Goal: Task Accomplishment & Management: Manage account settings

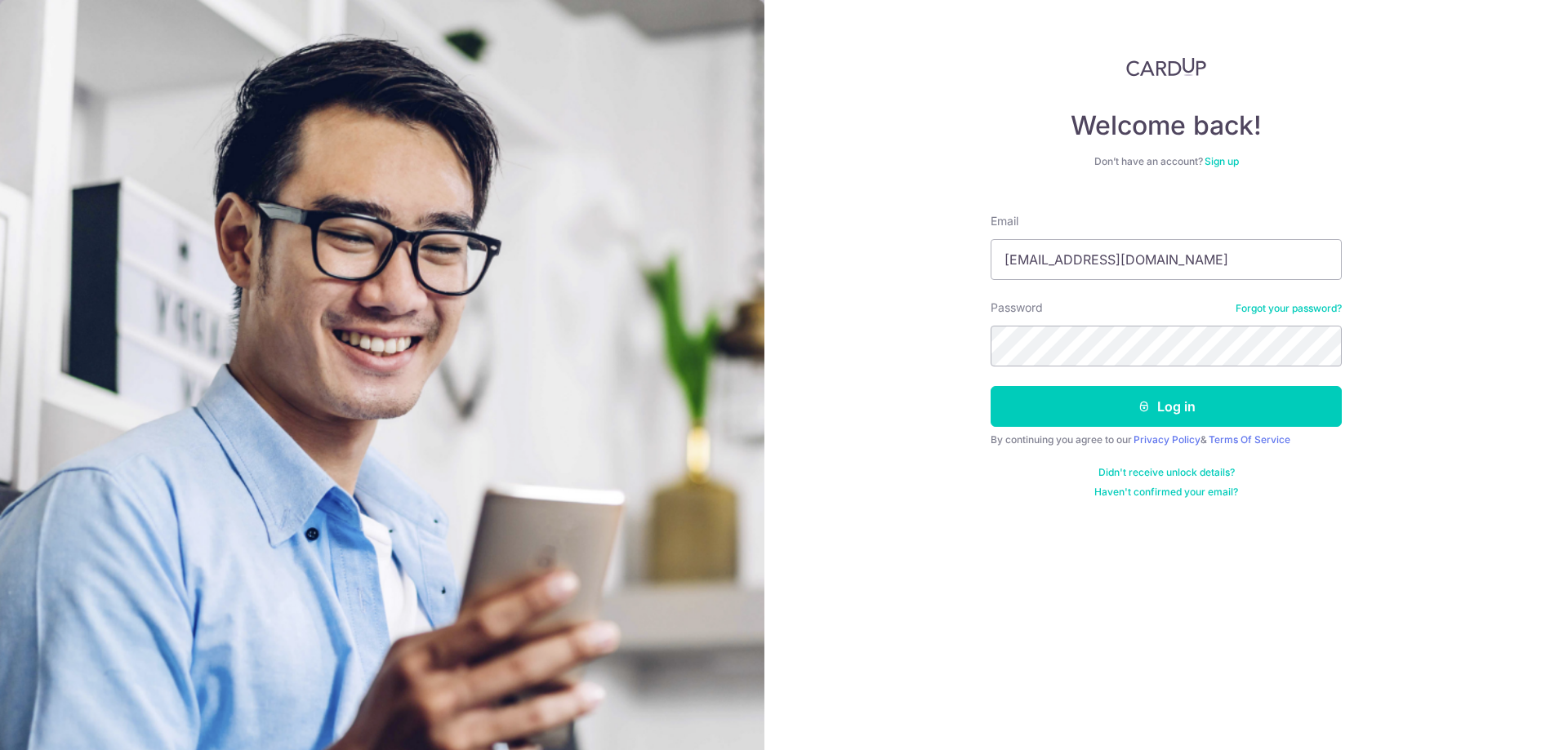
type input "[EMAIL_ADDRESS][DOMAIN_NAME]"
click at [1095, 412] on button "Log in" at bounding box center [1166, 406] width 351 height 40
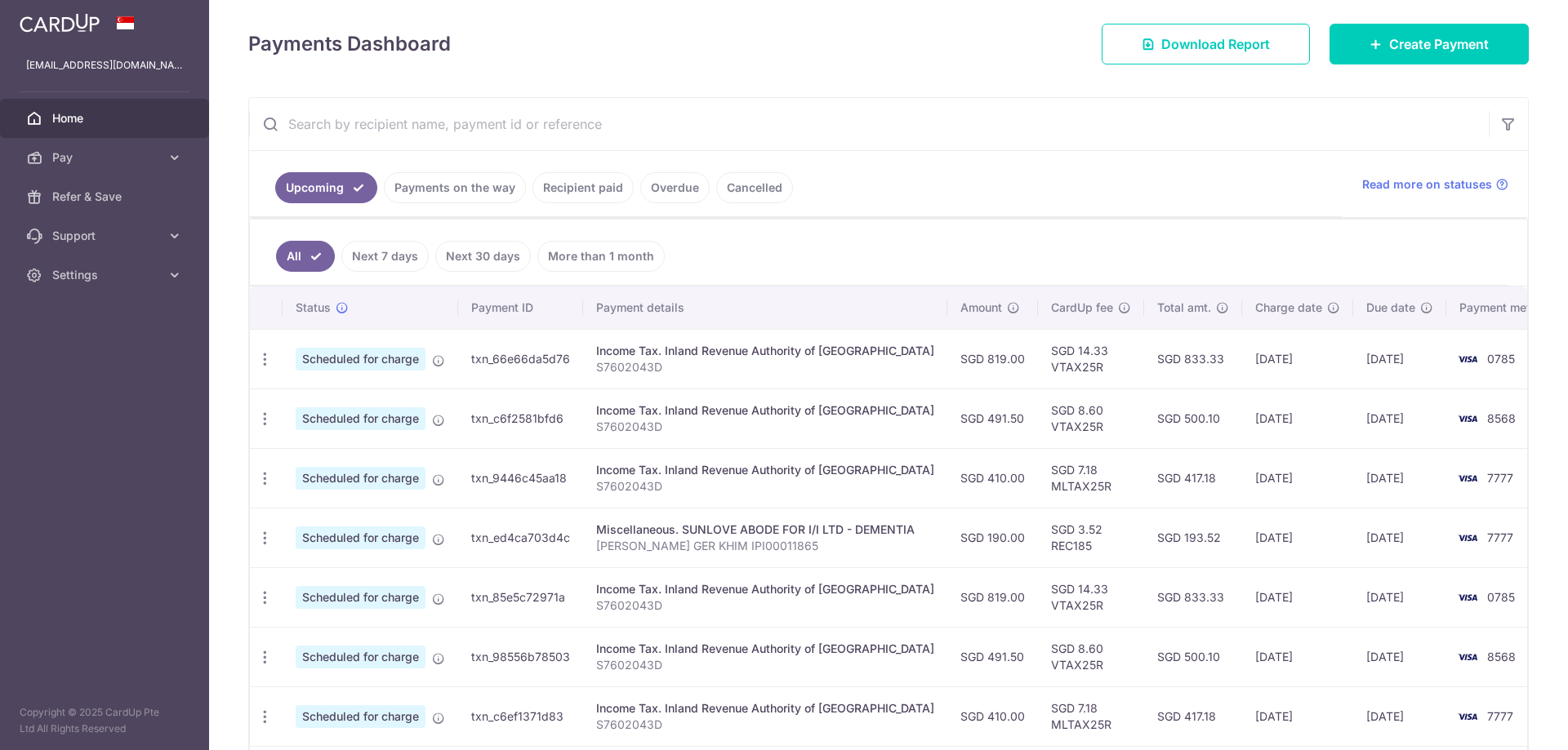
scroll to position [245, 0]
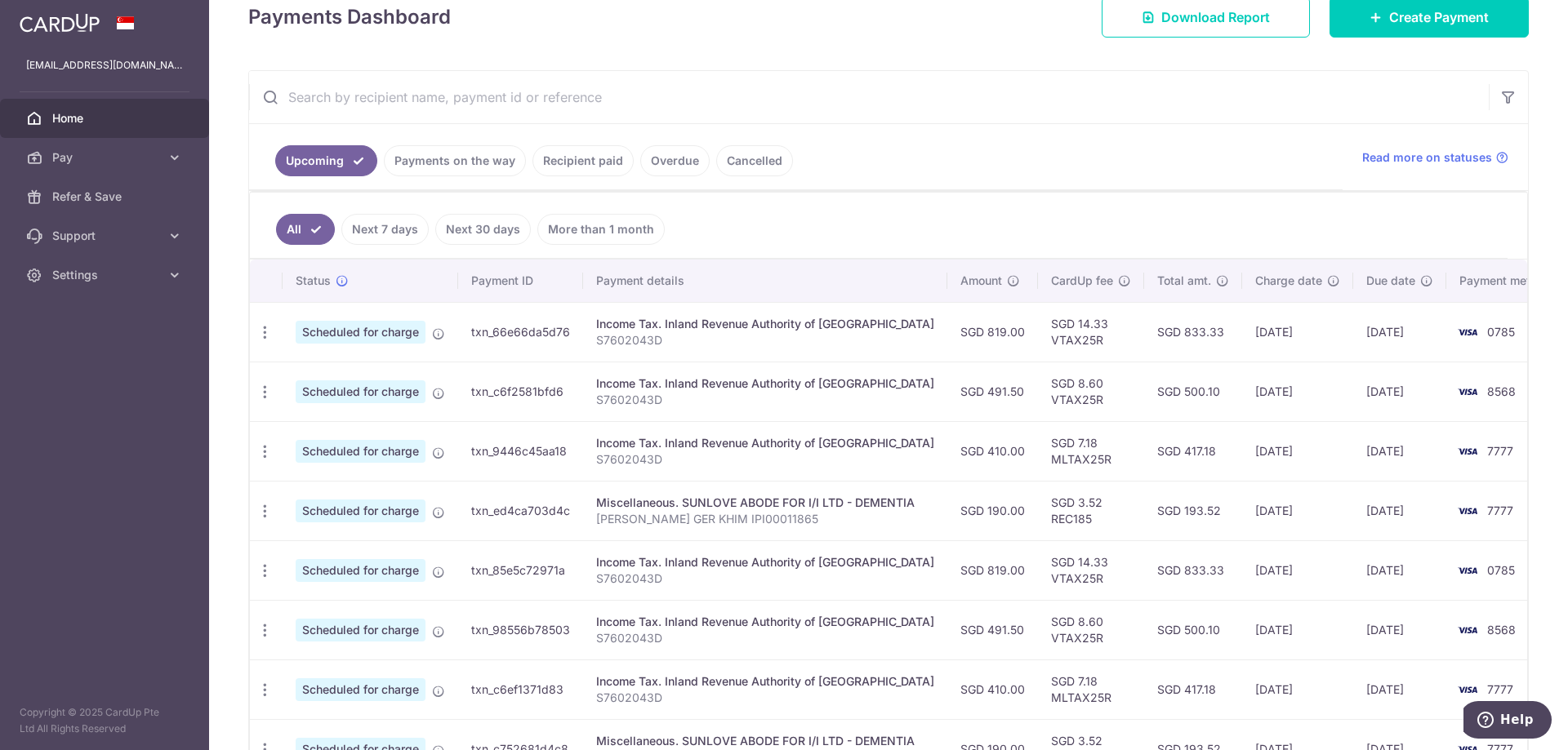
click at [1141, 184] on ul "Upcoming Payments on the way Recipient paid Overdue Cancelled" at bounding box center [795, 157] width 1093 height 66
click at [1029, 149] on ul "Upcoming Payments on the way Recipient paid Overdue Cancelled" at bounding box center [795, 157] width 1093 height 66
click at [267, 332] on icon "button" at bounding box center [265, 332] width 17 height 17
click at [352, 376] on span "Update payment" at bounding box center [352, 377] width 111 height 20
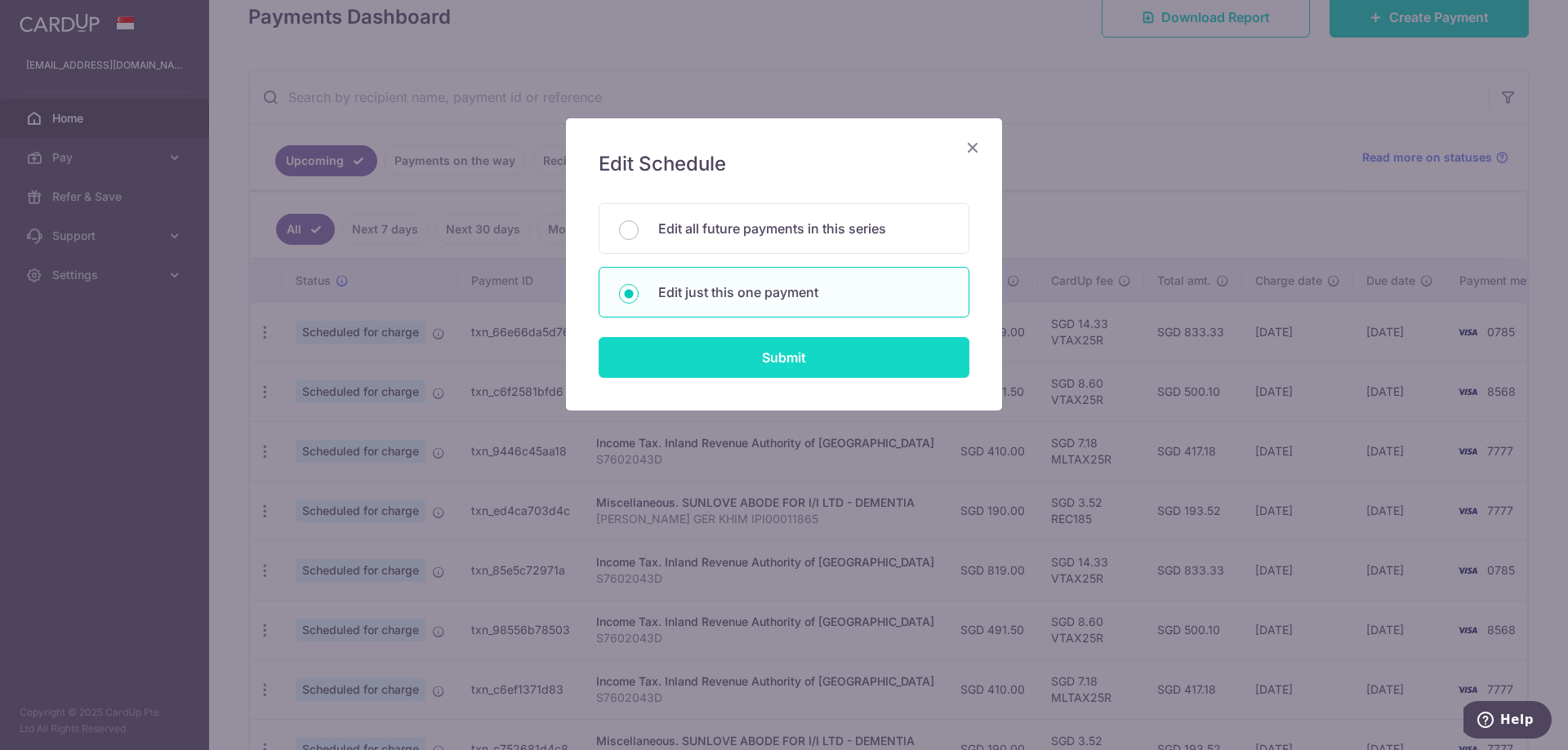
click at [760, 349] on input "Submit" at bounding box center [784, 357] width 371 height 40
radio input "true"
type input "819.00"
type input "[DATE]"
type input "S7602043D"
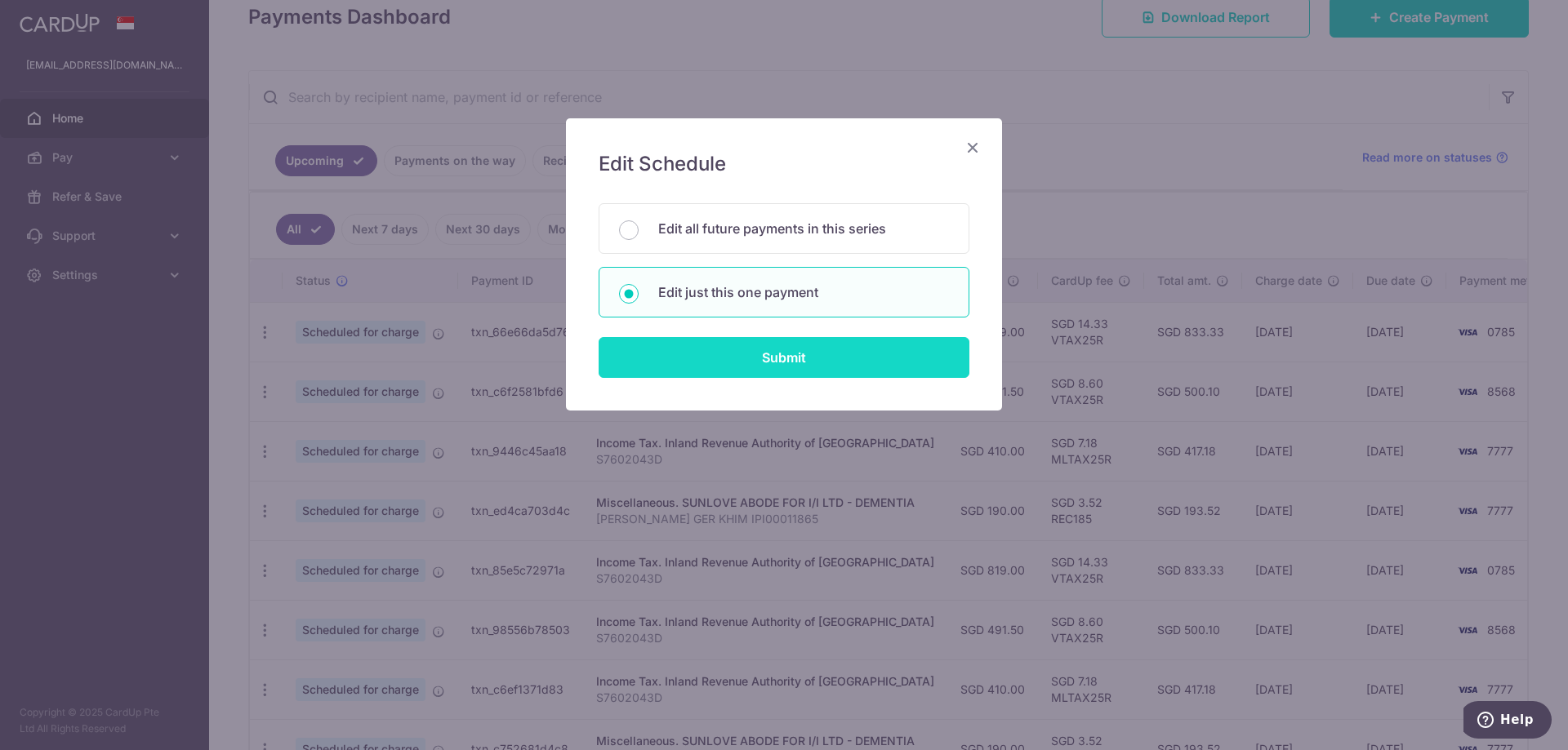
type input "VTAX25R"
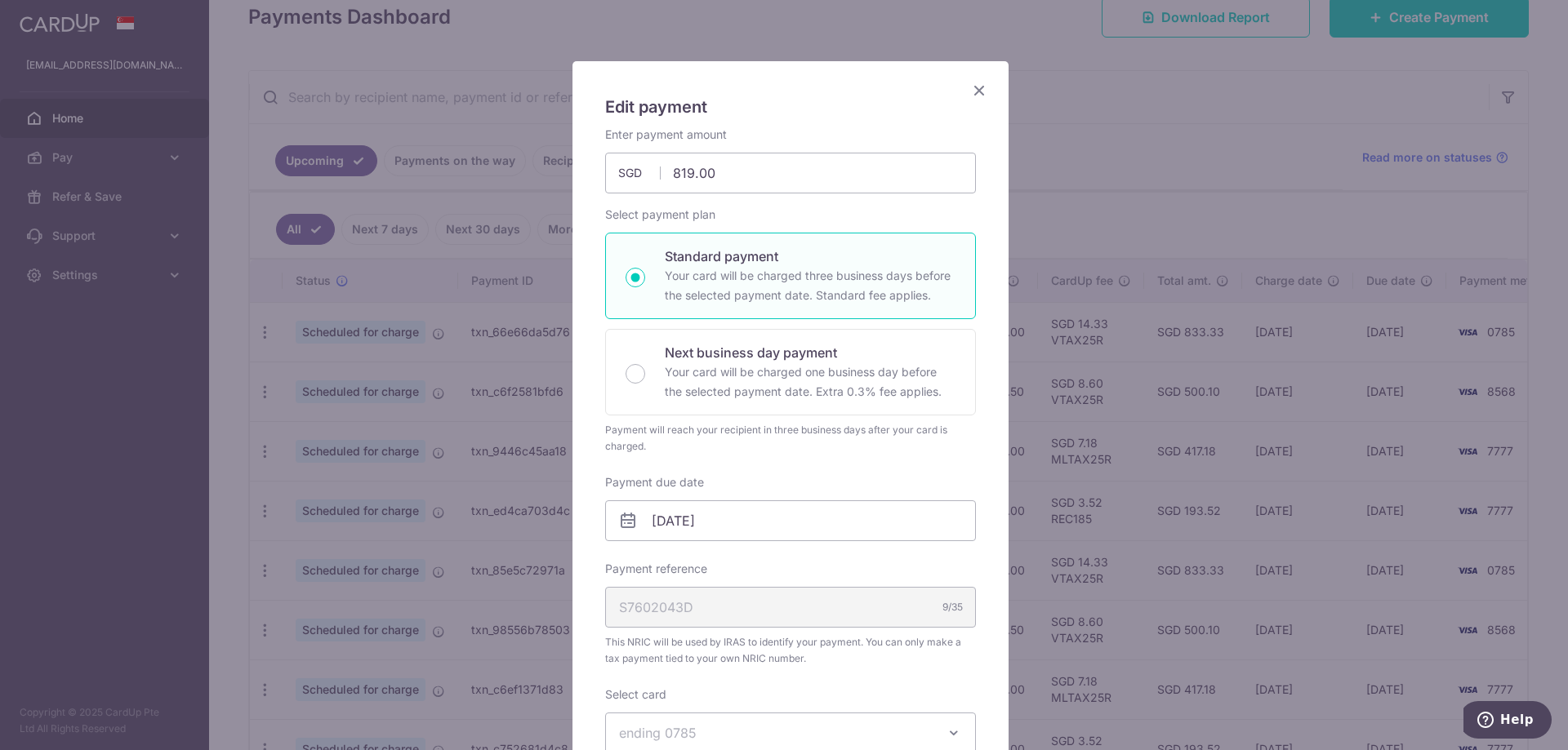
scroll to position [82, 0]
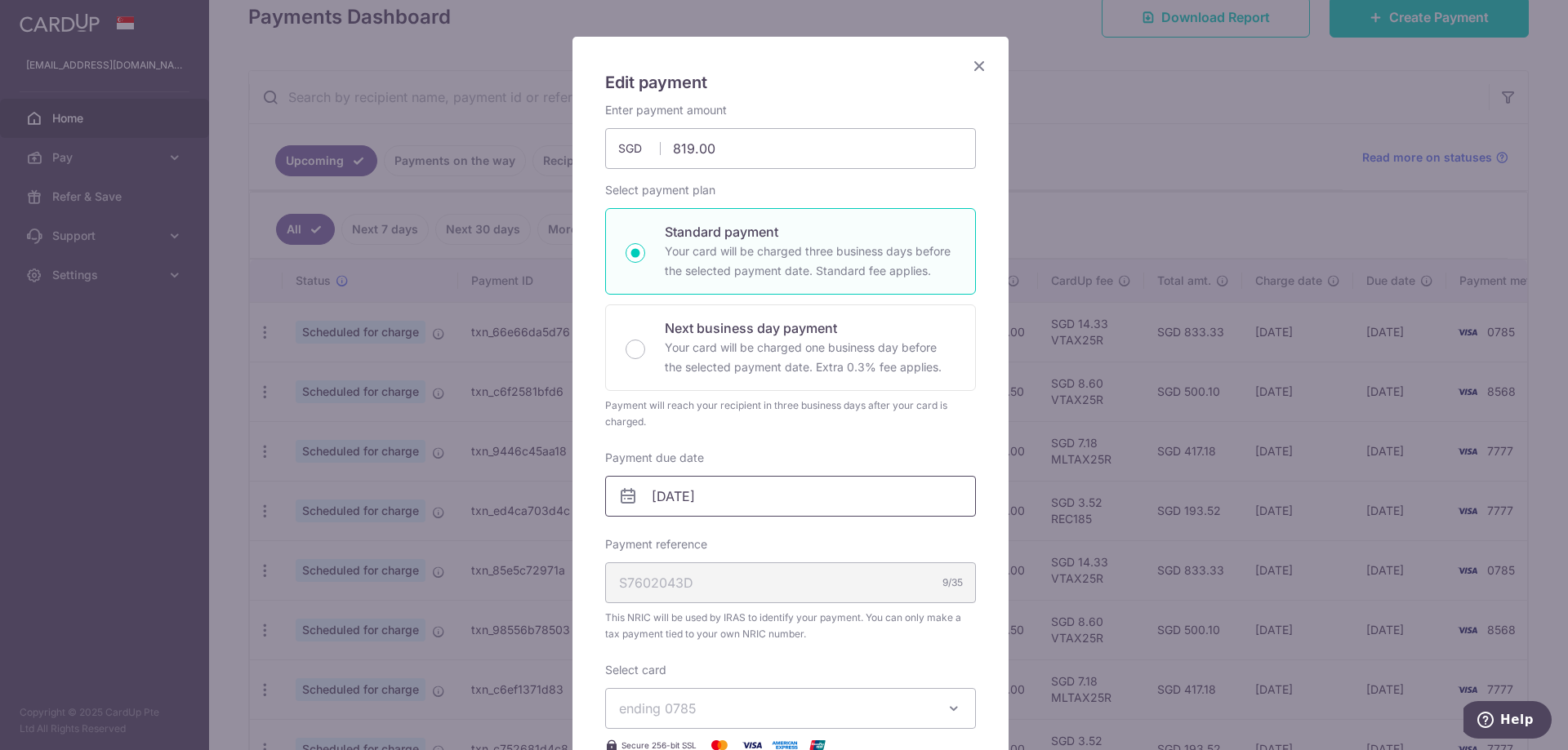
click at [746, 493] on input "[DATE]" at bounding box center [790, 495] width 371 height 40
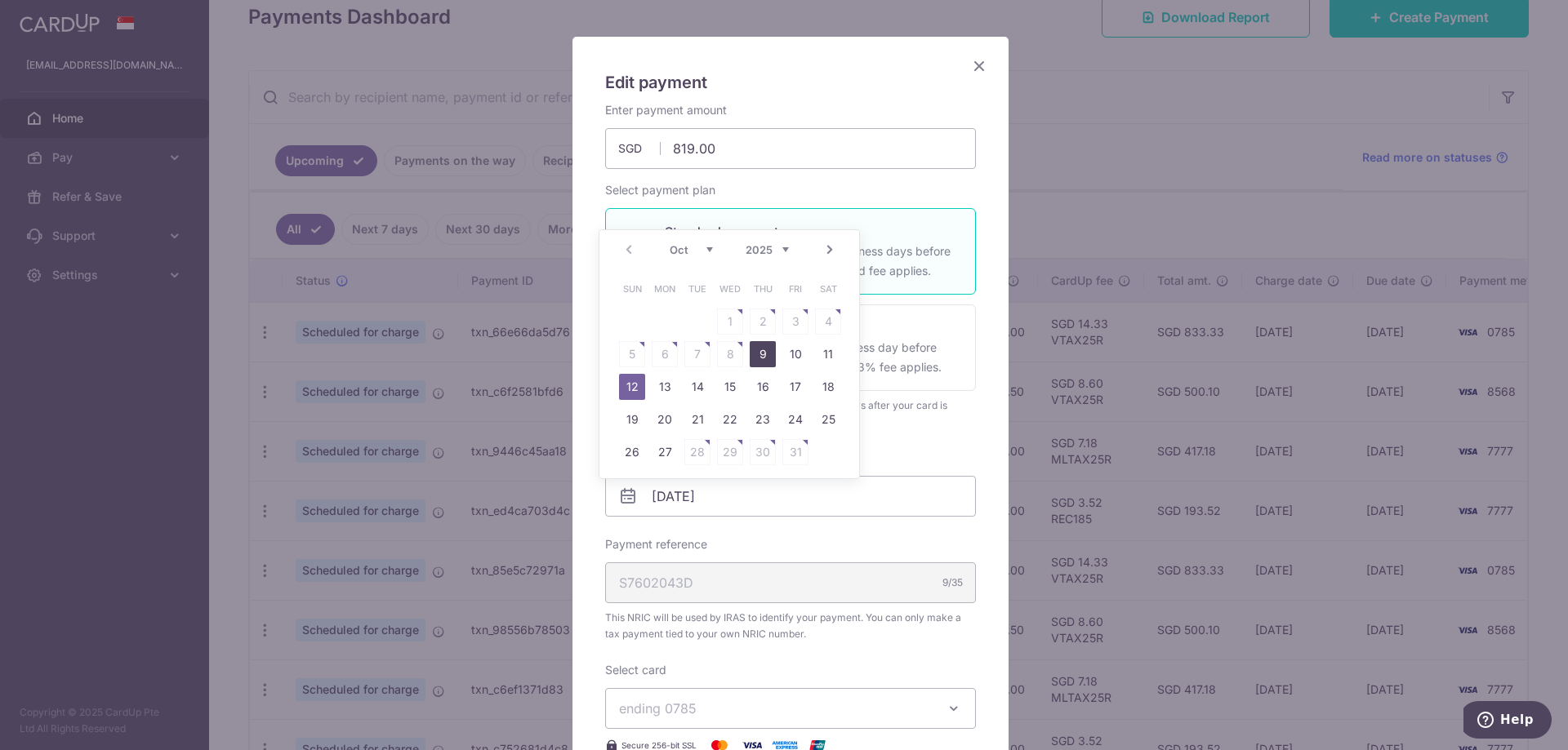
click at [762, 361] on link "9" at bounding box center [762, 353] width 26 height 26
type input "[DATE]"
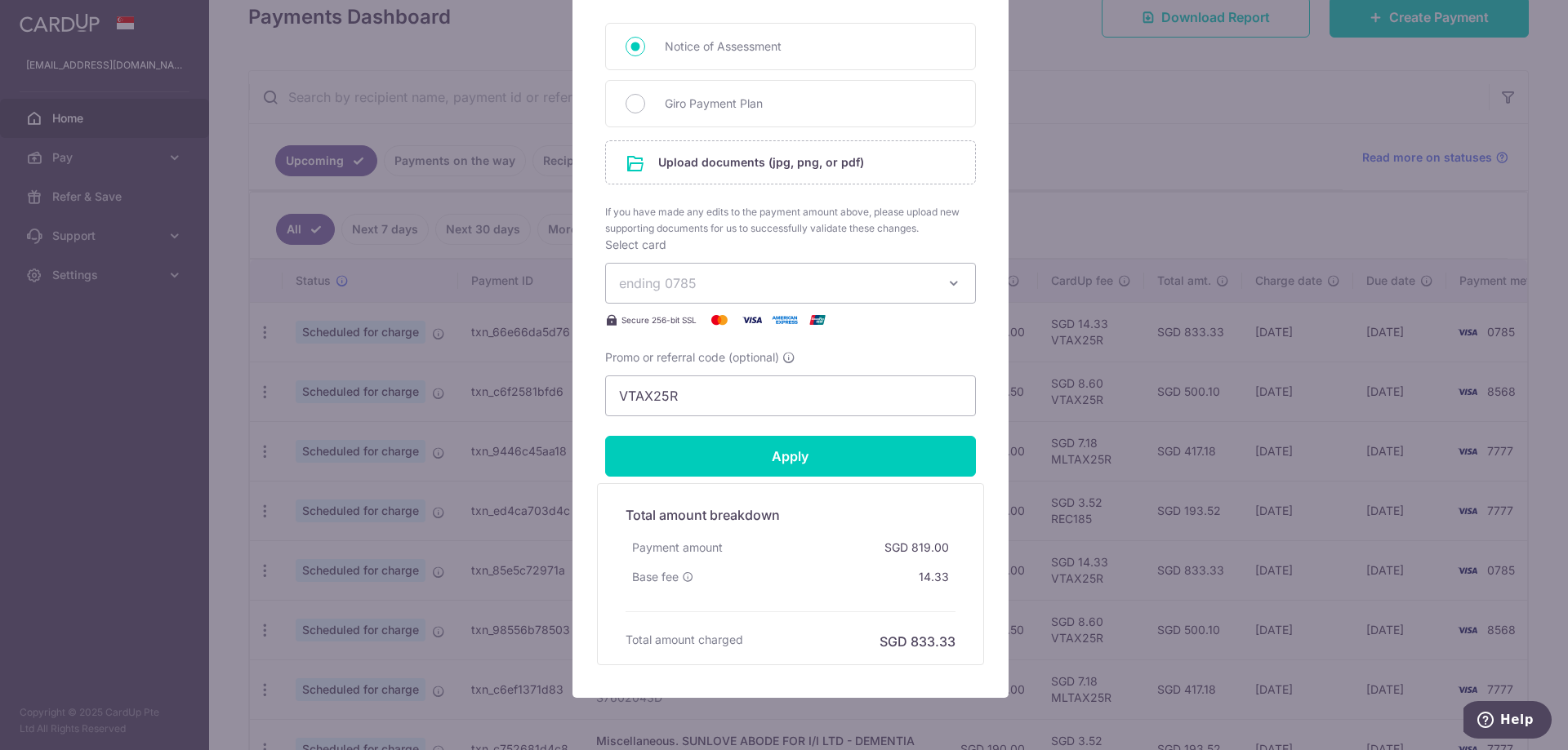
scroll to position [816, 0]
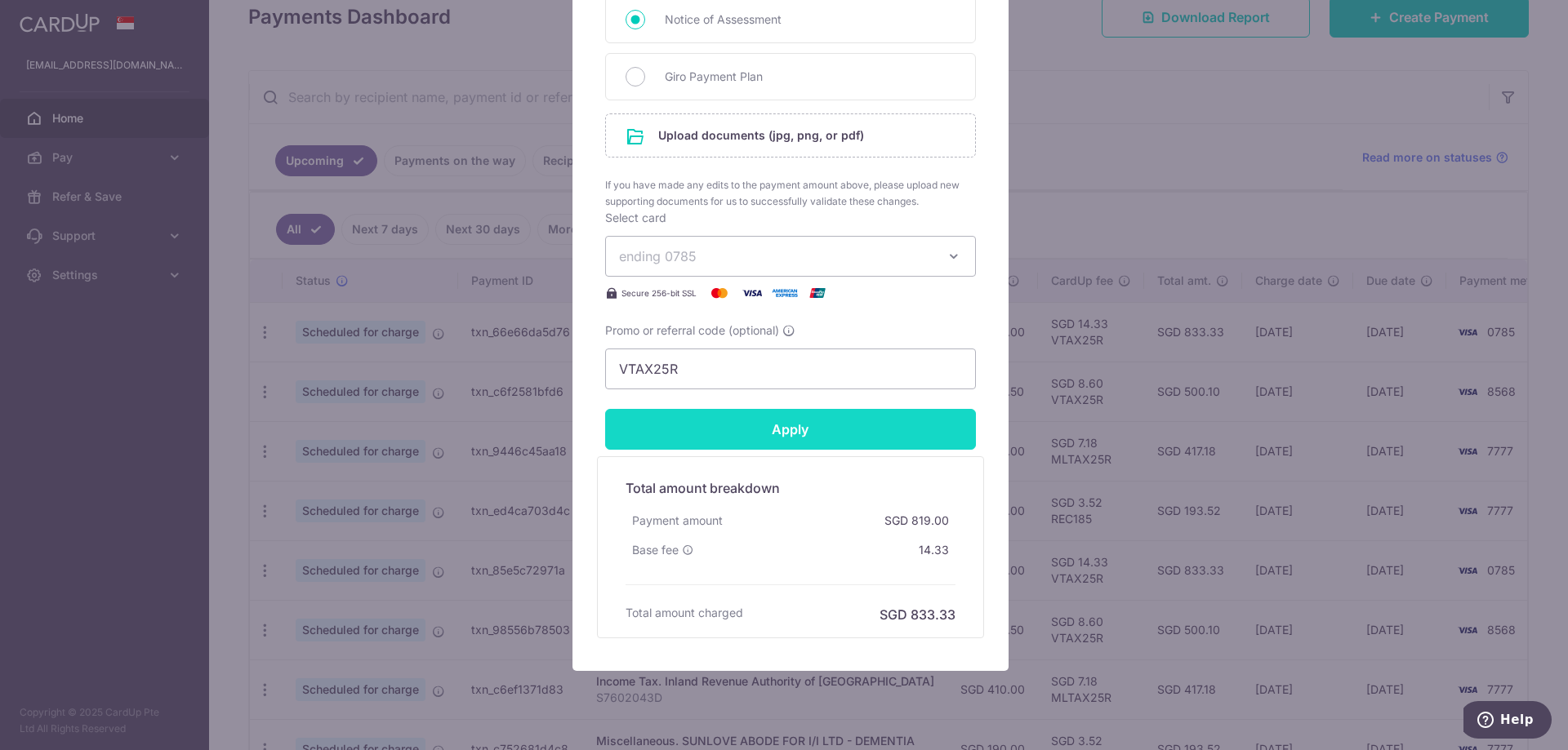
click at [771, 430] on input "Apply" at bounding box center [790, 429] width 371 height 40
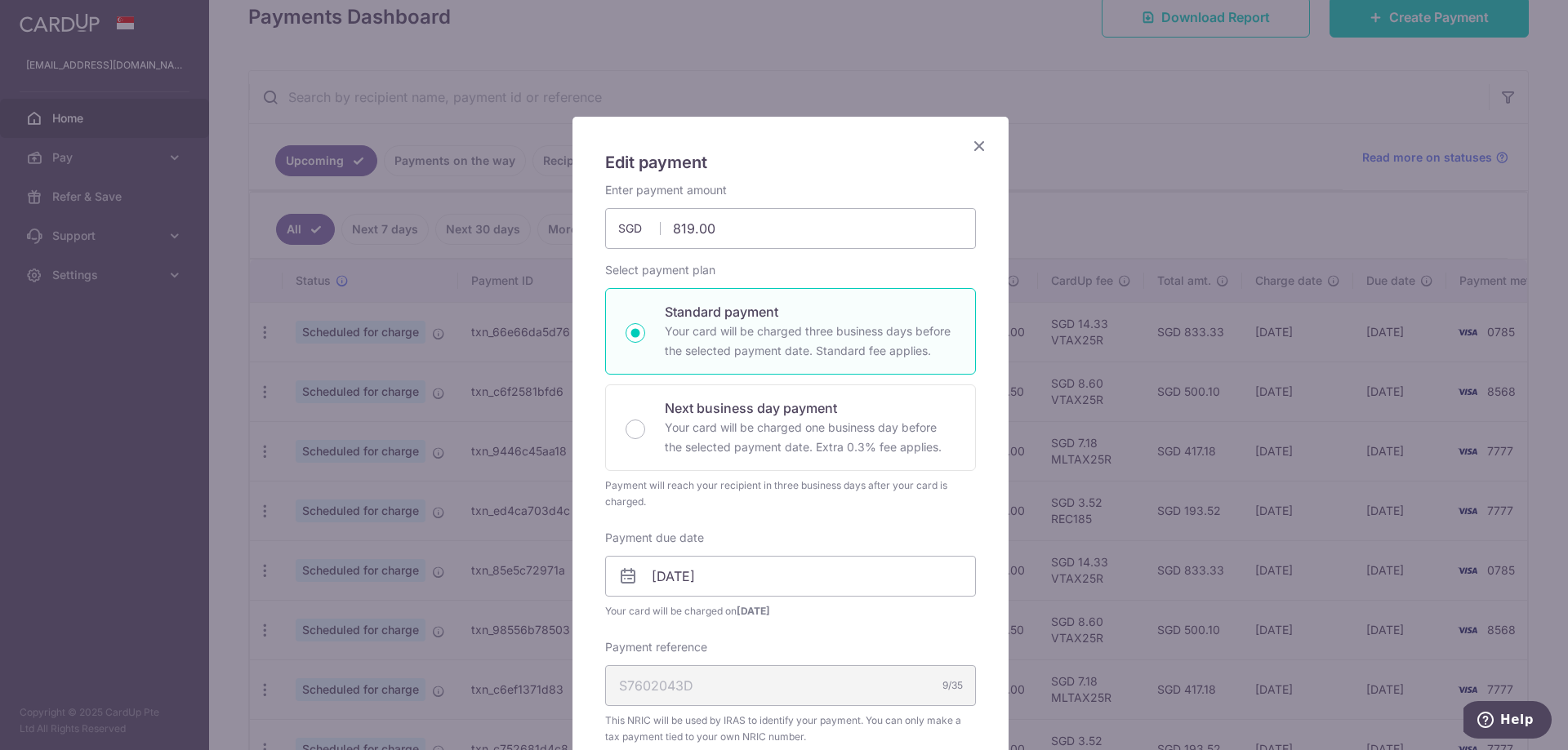
scroll to position [0, 0]
click at [973, 146] on icon "Close" at bounding box center [979, 147] width 20 height 21
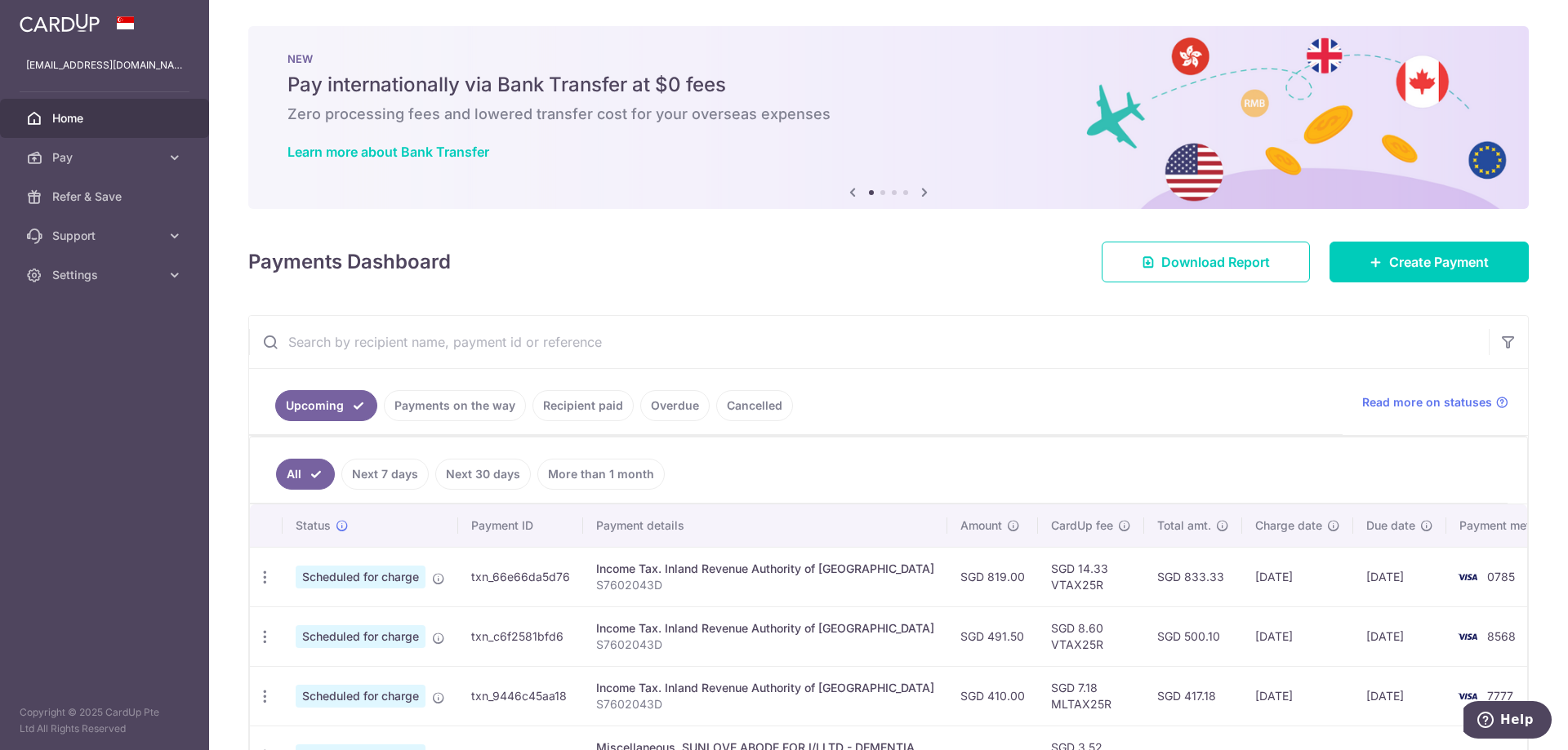
click at [893, 350] on input "text" at bounding box center [868, 342] width 1240 height 52
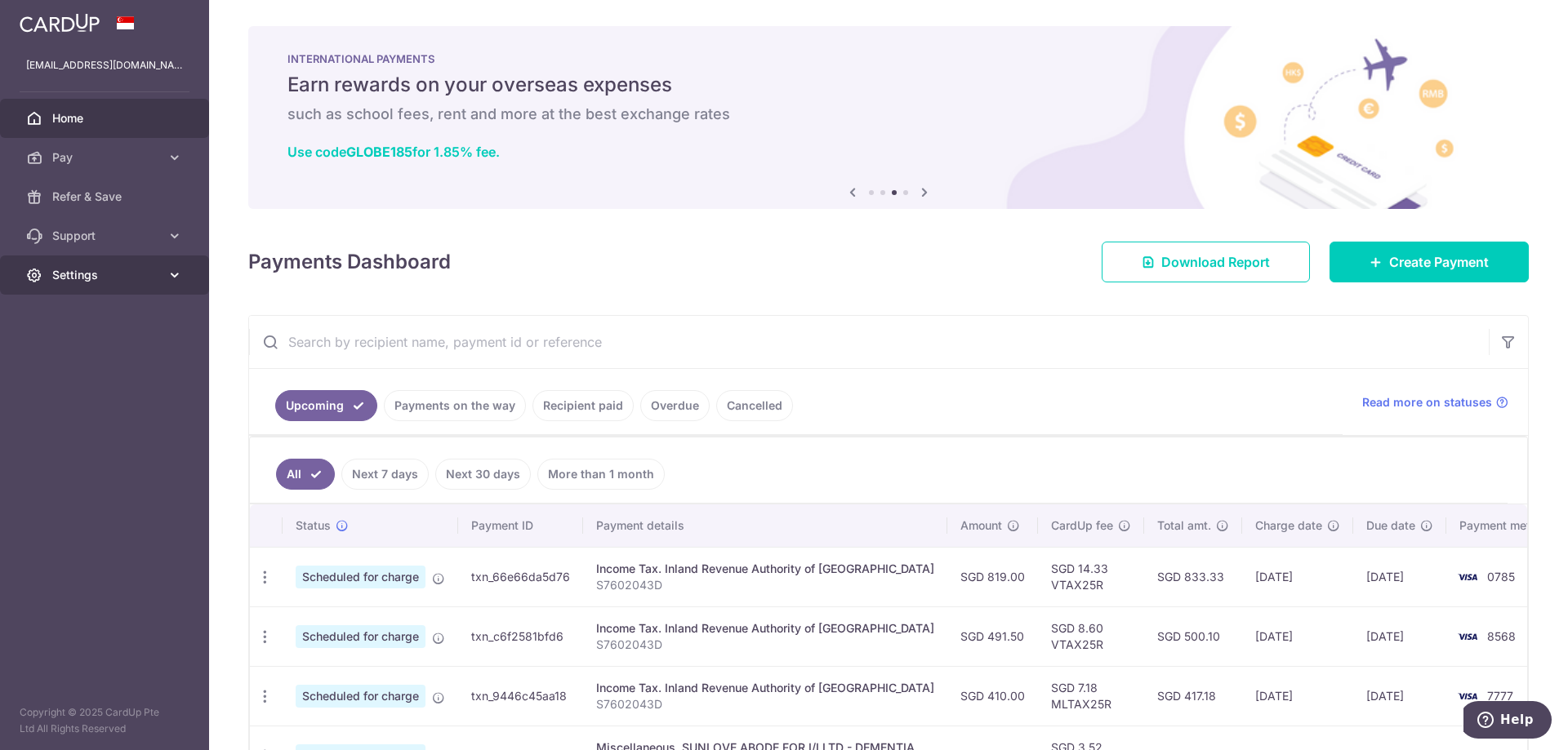
click at [78, 270] on span "Settings" at bounding box center [106, 275] width 108 height 16
click at [65, 356] on span "Logout" at bounding box center [106, 353] width 108 height 16
